Goal: Task Accomplishment & Management: Use online tool/utility

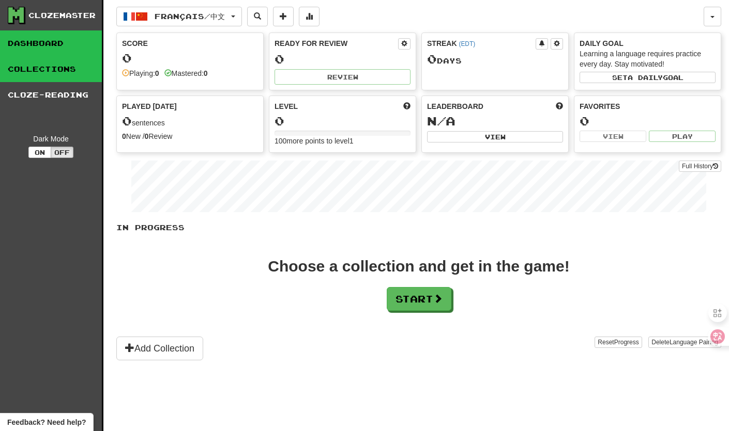
click at [52, 72] on link "Collections" at bounding box center [51, 69] width 102 height 26
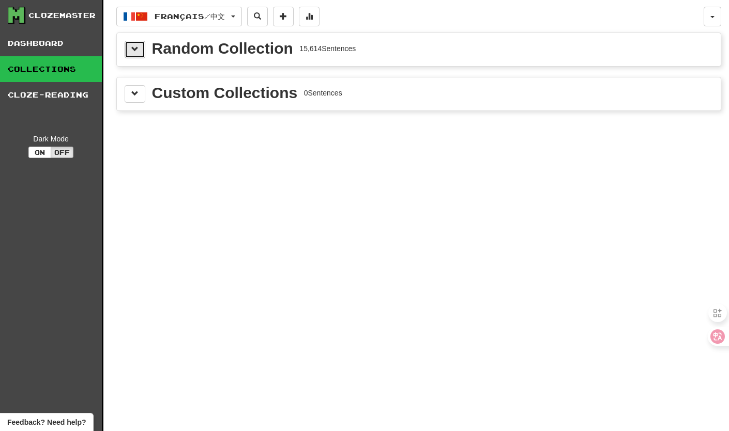
click at [141, 56] on button at bounding box center [135, 50] width 21 height 18
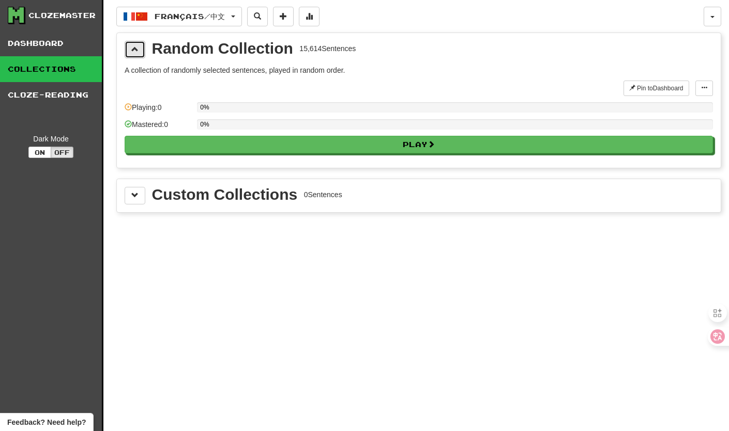
click at [141, 56] on button at bounding box center [135, 50] width 21 height 18
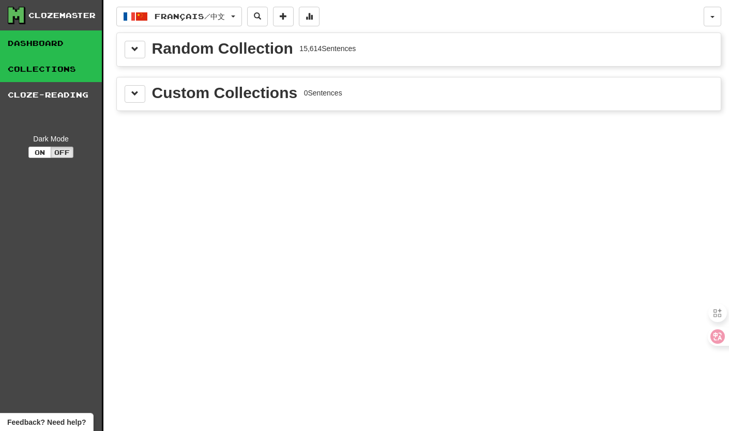
click at [58, 38] on link "Dashboard" at bounding box center [51, 43] width 102 height 26
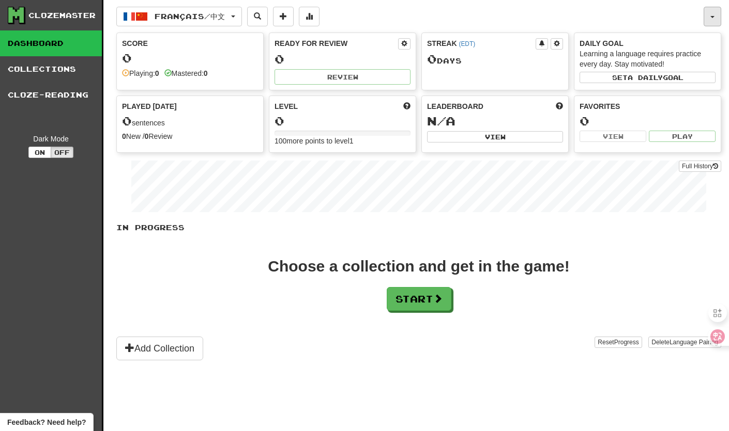
click at [706, 22] on button "button" at bounding box center [712, 17] width 18 height 20
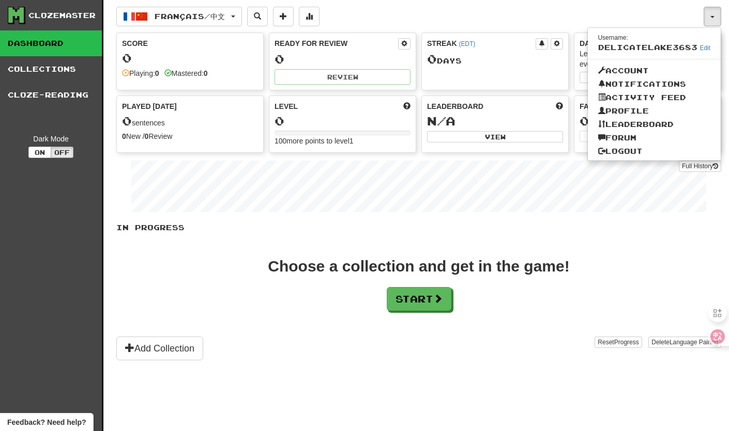
click at [535, 307] on div "Choose a collection and get in the game! Start" at bounding box center [418, 285] width 605 height 52
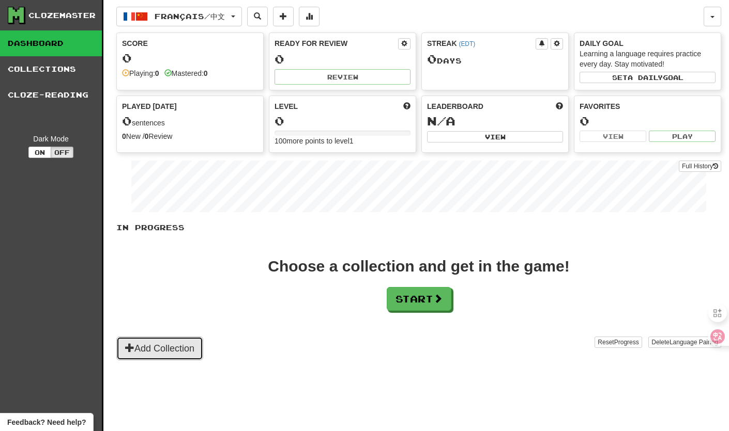
click at [176, 357] on button "Add Collection" at bounding box center [159, 349] width 87 height 24
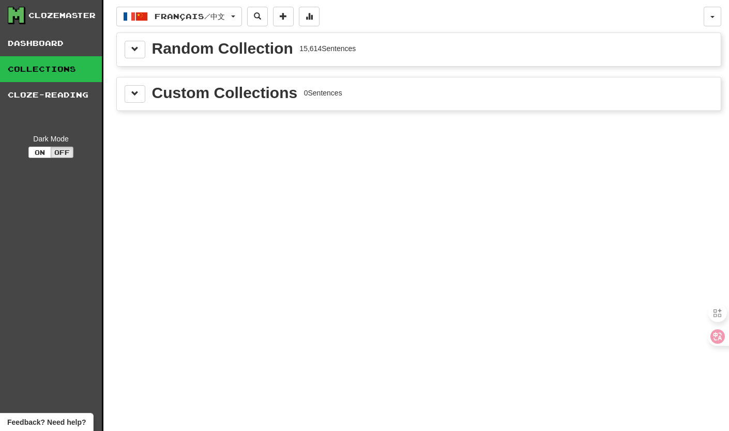
click at [155, 48] on div "Random Collection" at bounding box center [222, 49] width 141 height 16
click at [138, 52] on button at bounding box center [135, 50] width 21 height 18
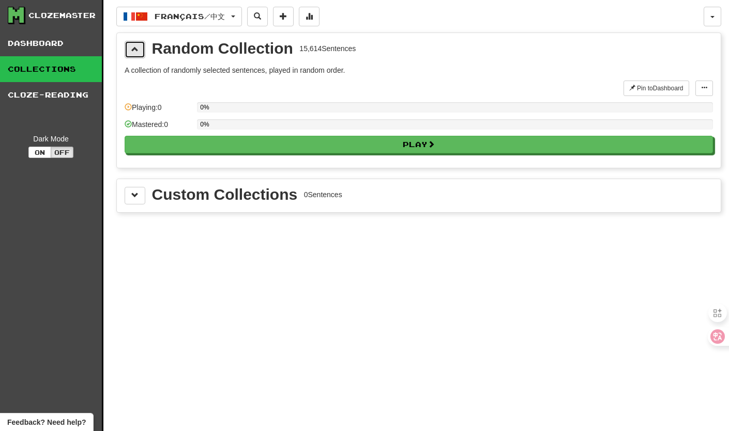
click at [138, 51] on button at bounding box center [135, 50] width 21 height 18
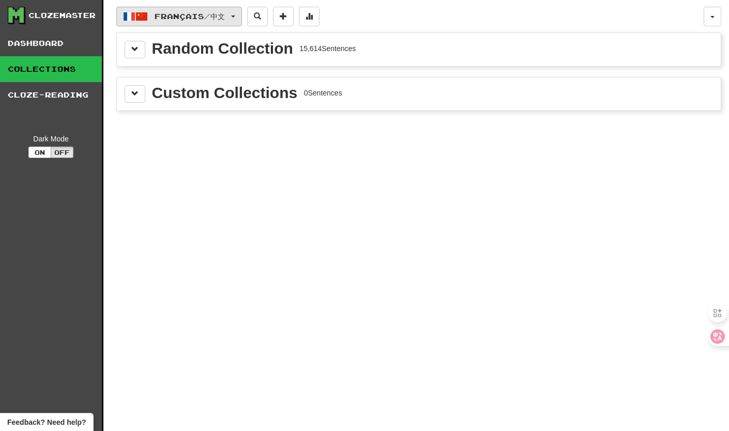
click at [225, 17] on span "Français / 中文" at bounding box center [189, 16] width 70 height 9
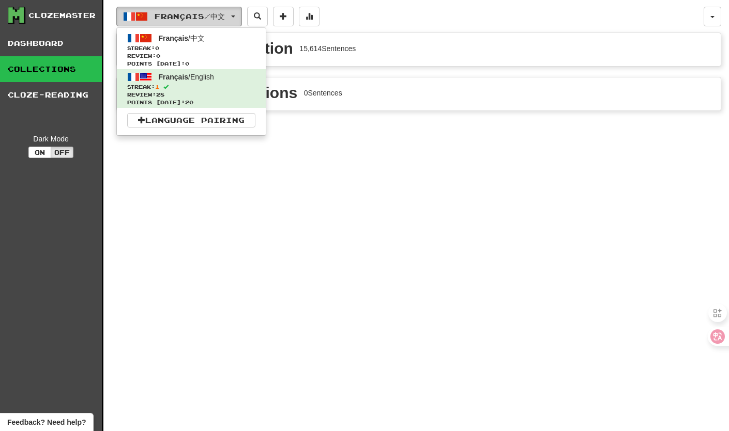
click at [225, 14] on span "Français / 中文" at bounding box center [189, 16] width 70 height 9
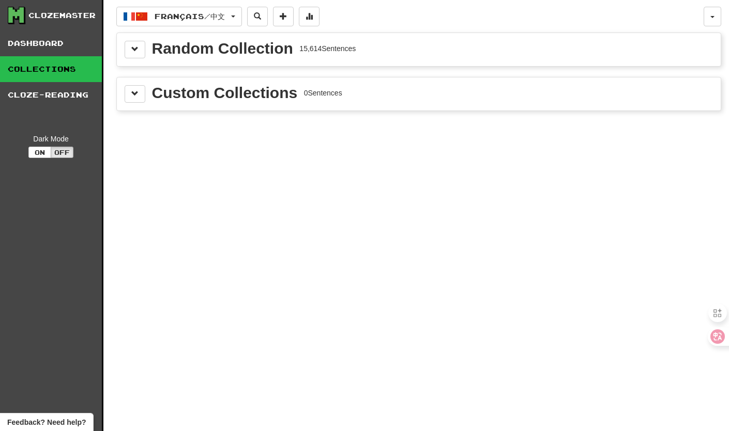
click at [225, 174] on div "Français / 中文 Français / 中文 Streak: 0 Review: 0 Points [DATE]: 0 Français / Eng…" at bounding box center [418, 228] width 605 height 457
click at [138, 59] on div "Random Collection 15,614 Sentences" at bounding box center [419, 49] width 604 height 33
click at [139, 54] on button at bounding box center [135, 50] width 21 height 18
